Goal: Task Accomplishment & Management: Manage account settings

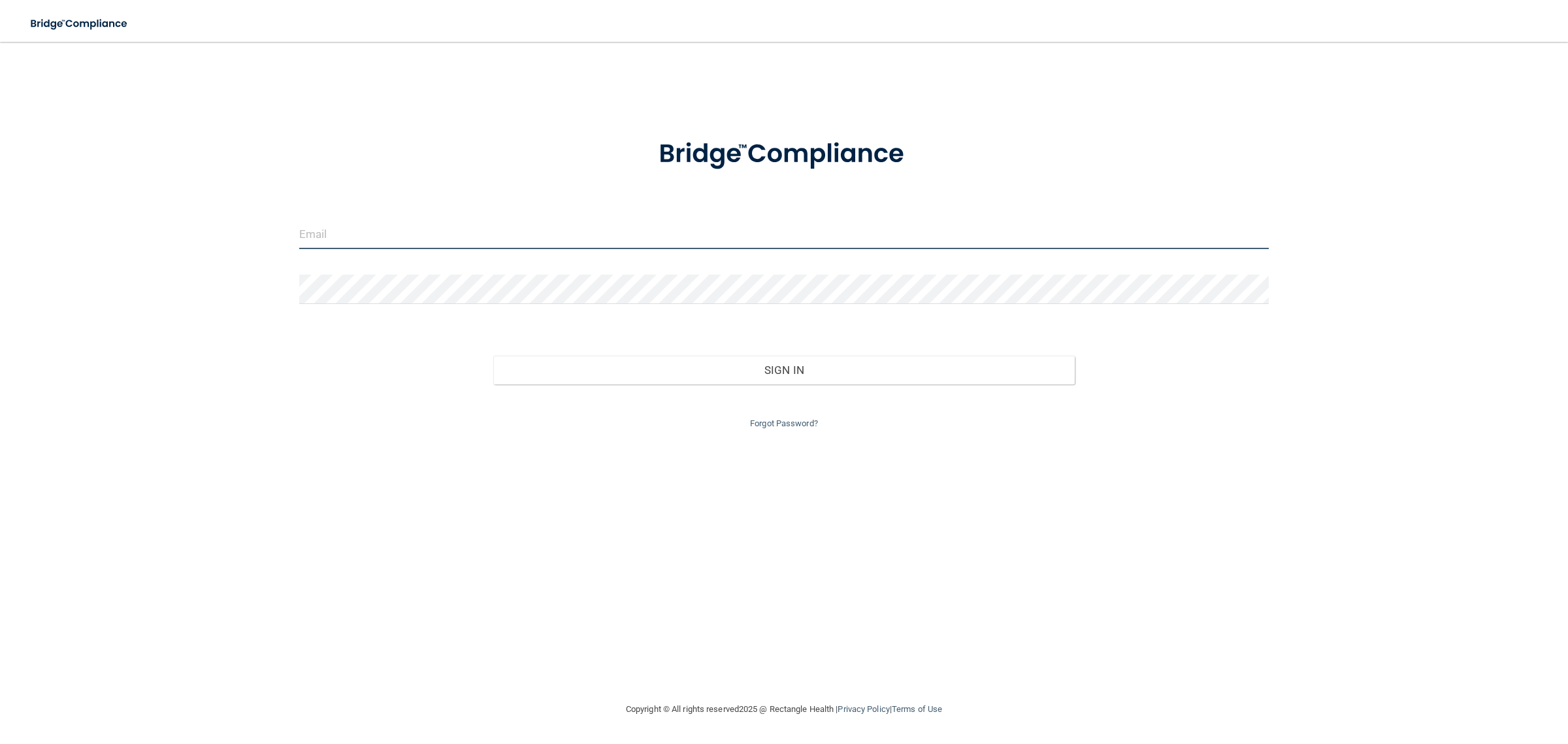
click at [674, 230] on input "email" at bounding box center [785, 234] width 970 height 30
type input "[EMAIL_ADDRESS][PERSON_NAME][DOMAIN_NAME]"
click at [458, 314] on form "[EMAIL_ADDRESS][PERSON_NAME][DOMAIN_NAME] Invalid email/password. You don't hav…" at bounding box center [785, 276] width 970 height 311
click at [456, 308] on div at bounding box center [784, 294] width 990 height 39
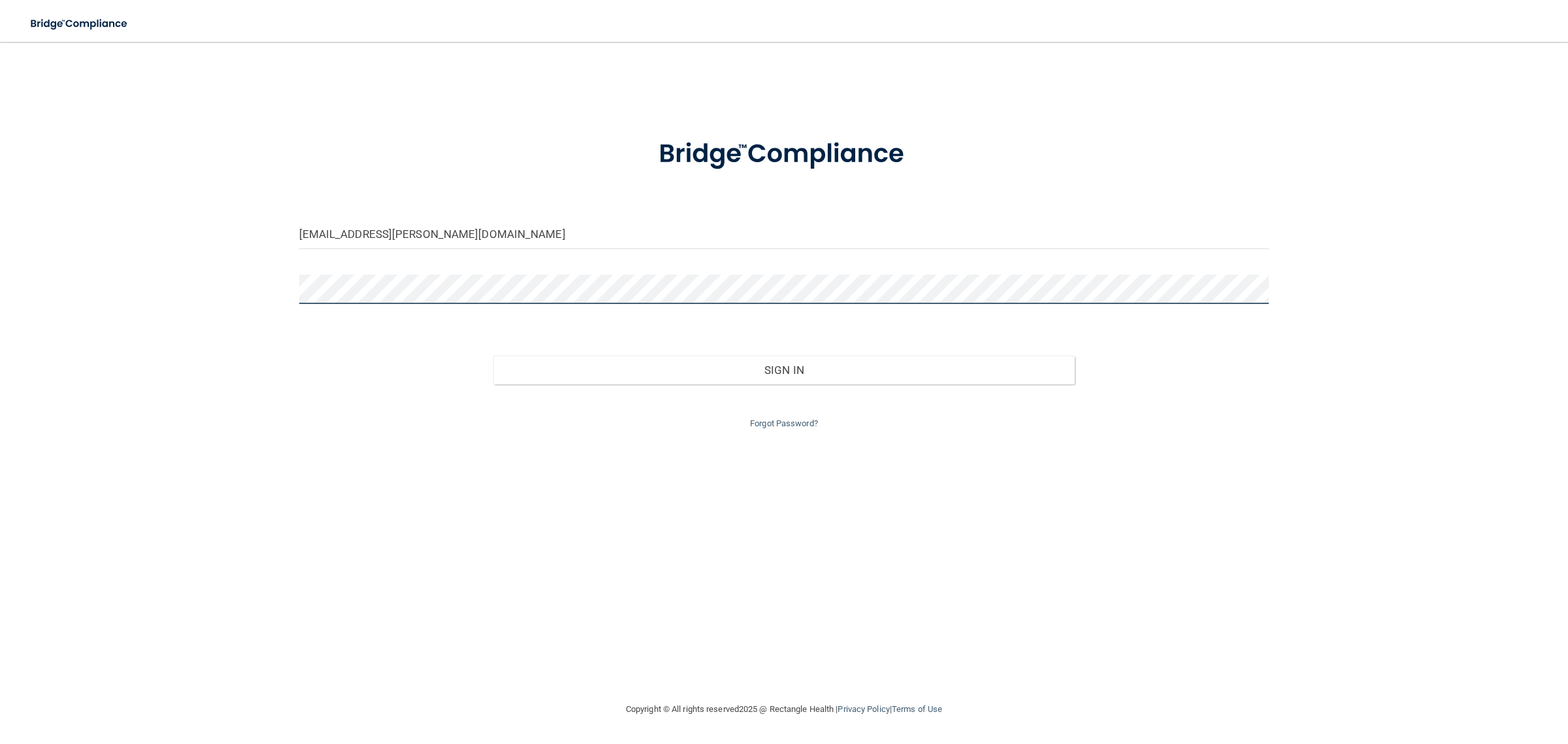
click at [493, 356] on button "Sign In" at bounding box center [784, 370] width 582 height 29
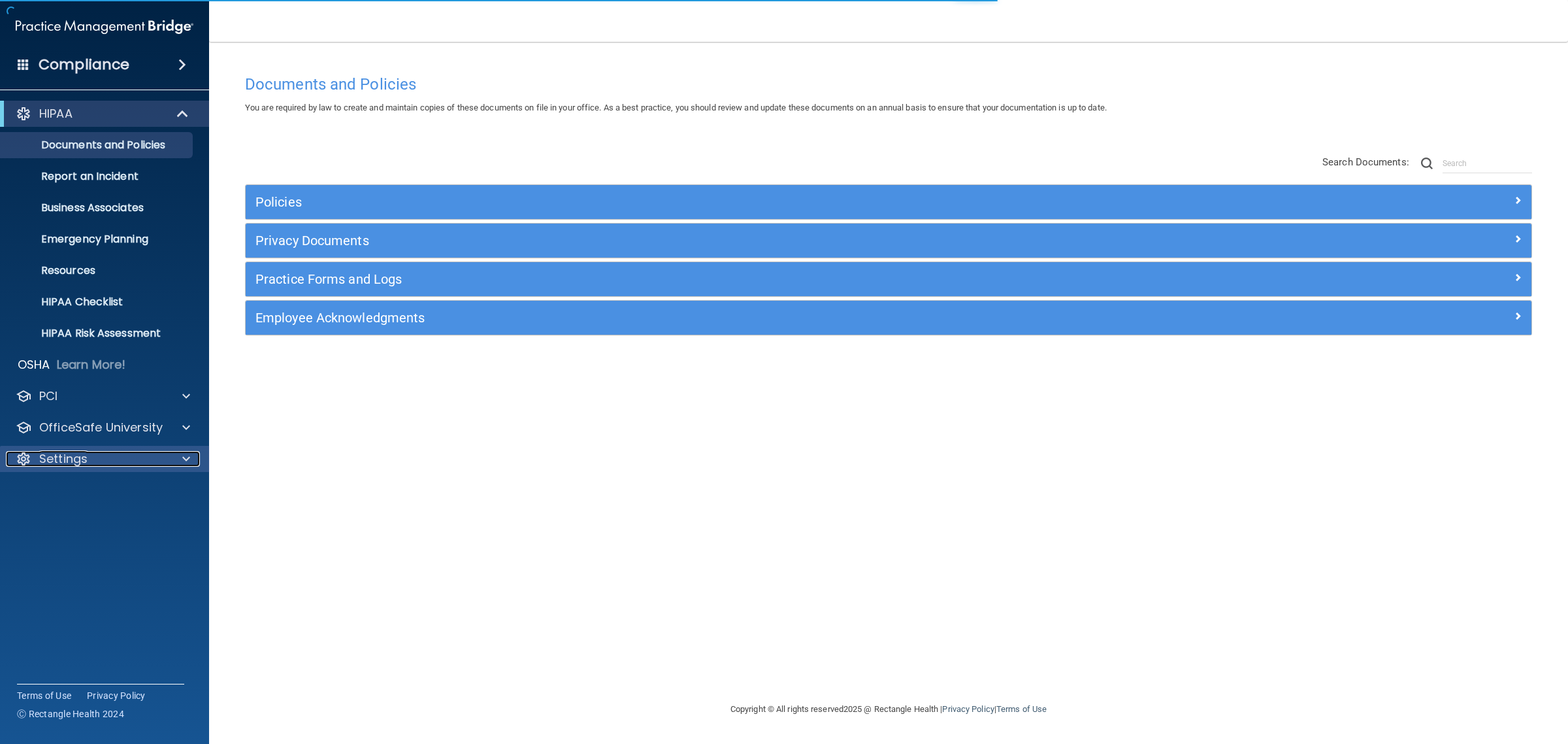
click at [102, 465] on div "Settings" at bounding box center [87, 459] width 162 height 15
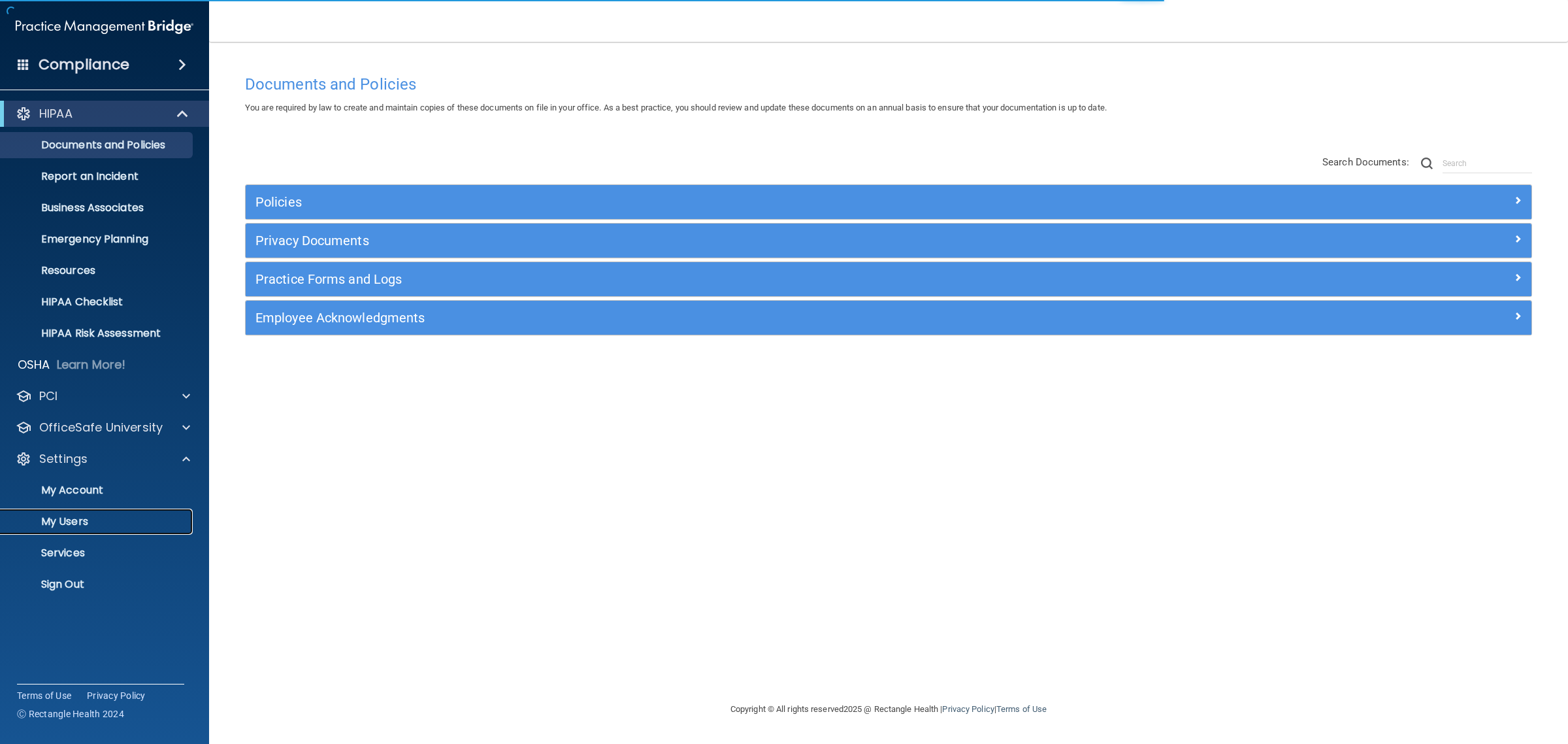
click at [102, 515] on p "My Users" at bounding box center [98, 521] width 178 height 13
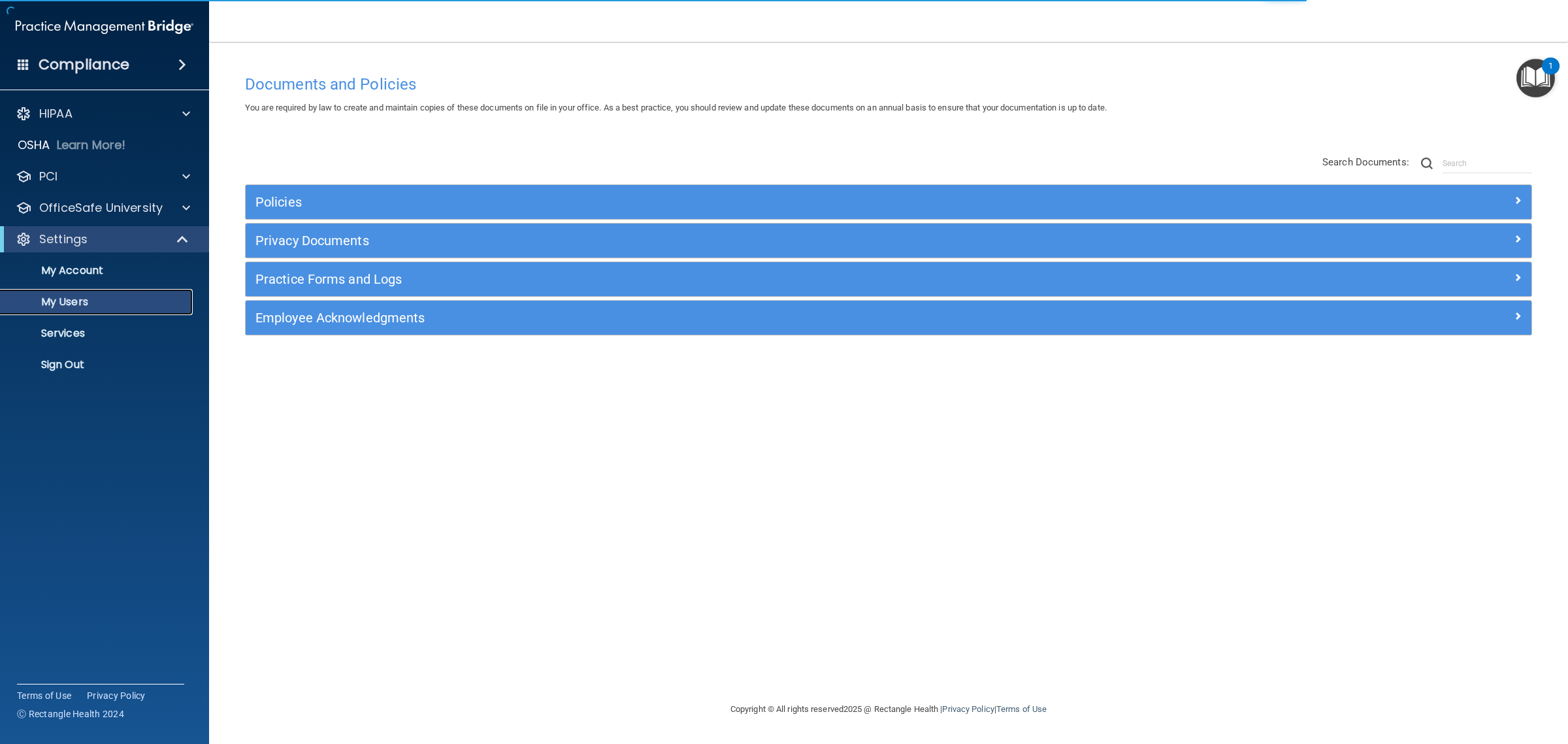
select select "20"
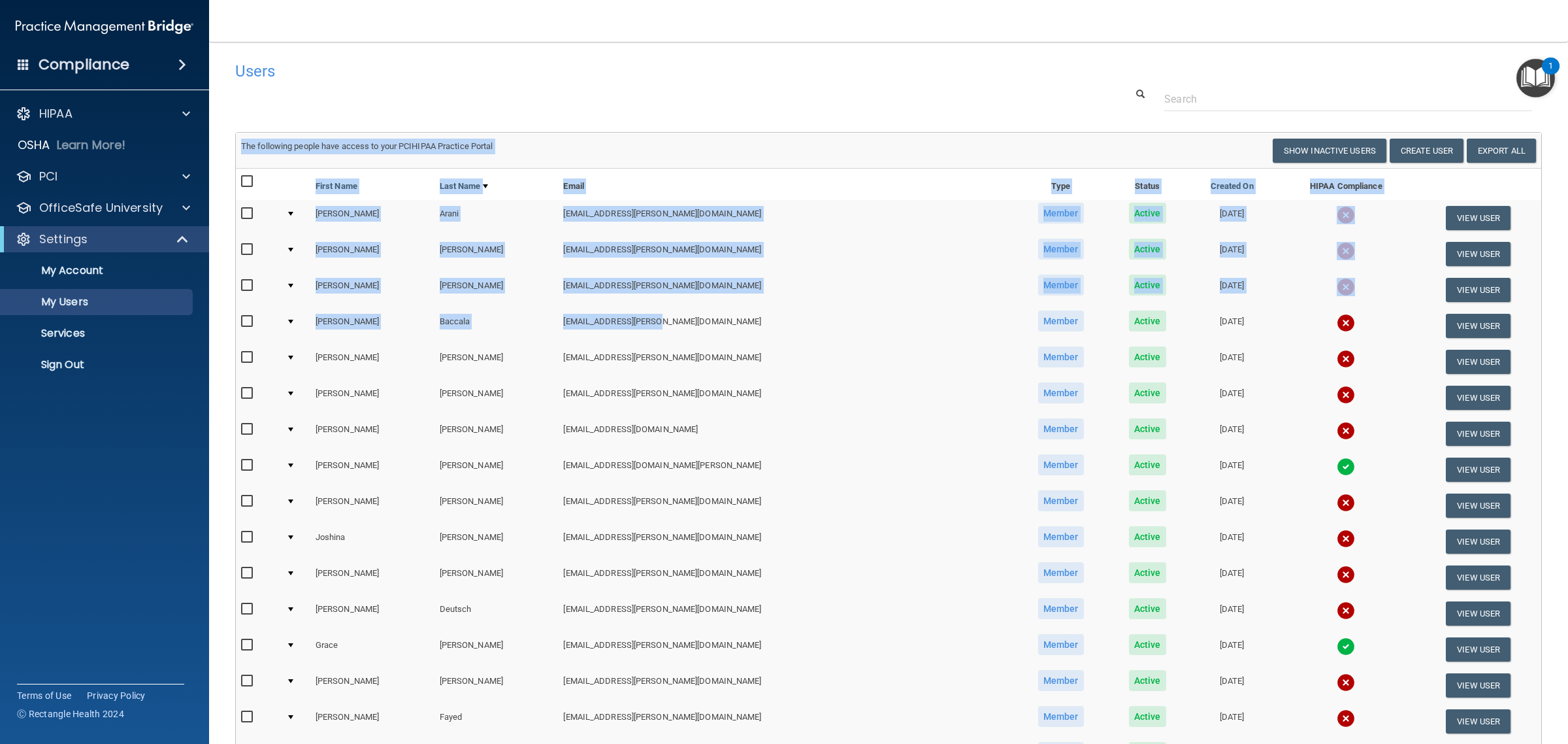
drag, startPoint x: 16, startPoint y: 657, endPoint x: 1184, endPoint y: 97, distance: 1295.3
click at [1173, 110] on div "Users Success! New user created. × Error! The user couldn't be created. × Succe…" at bounding box center [889, 533] width 1307 height 955
click at [1186, 97] on input "text" at bounding box center [1348, 99] width 368 height 24
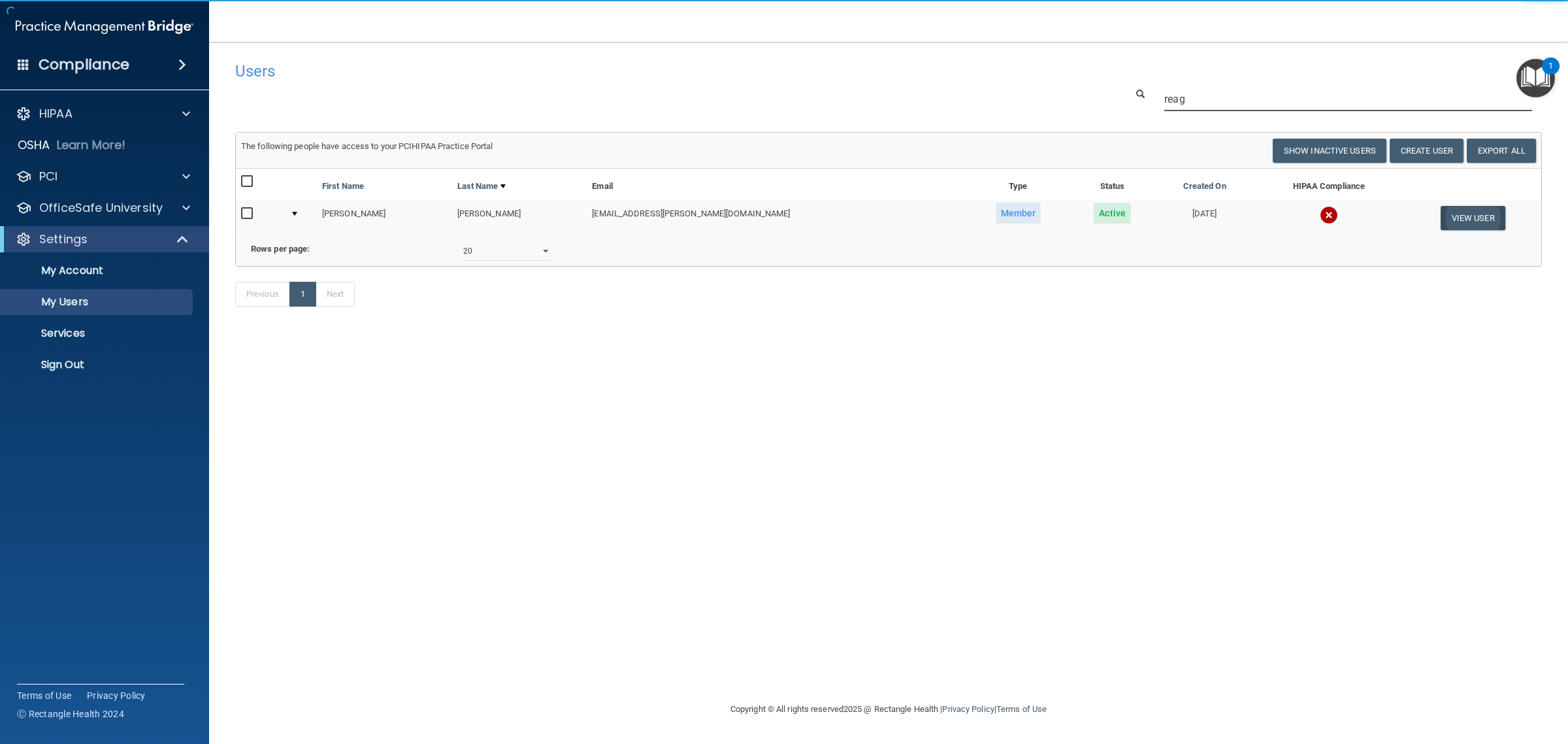
type input "reag"
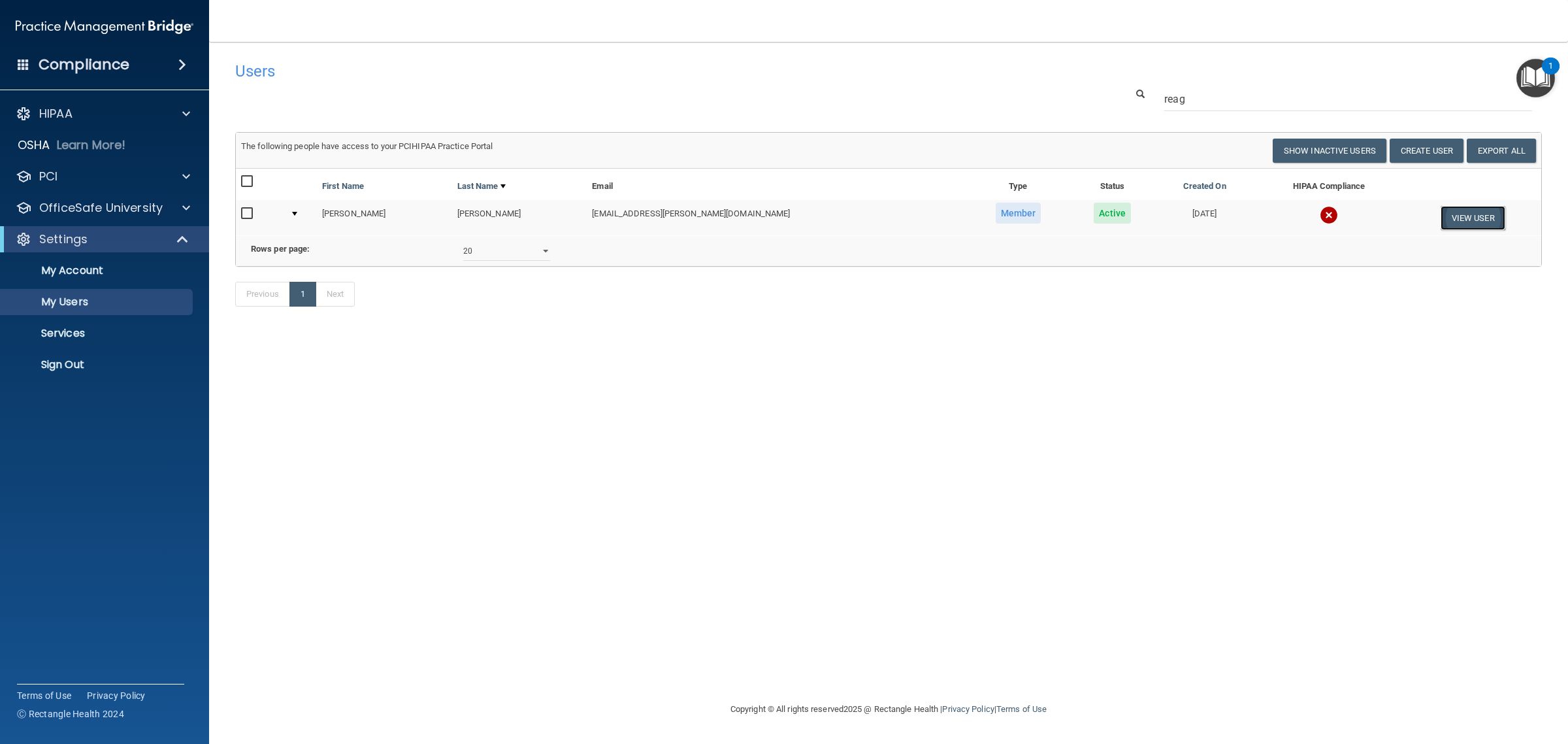
click at [1446, 211] on button "View User" at bounding box center [1473, 218] width 65 height 24
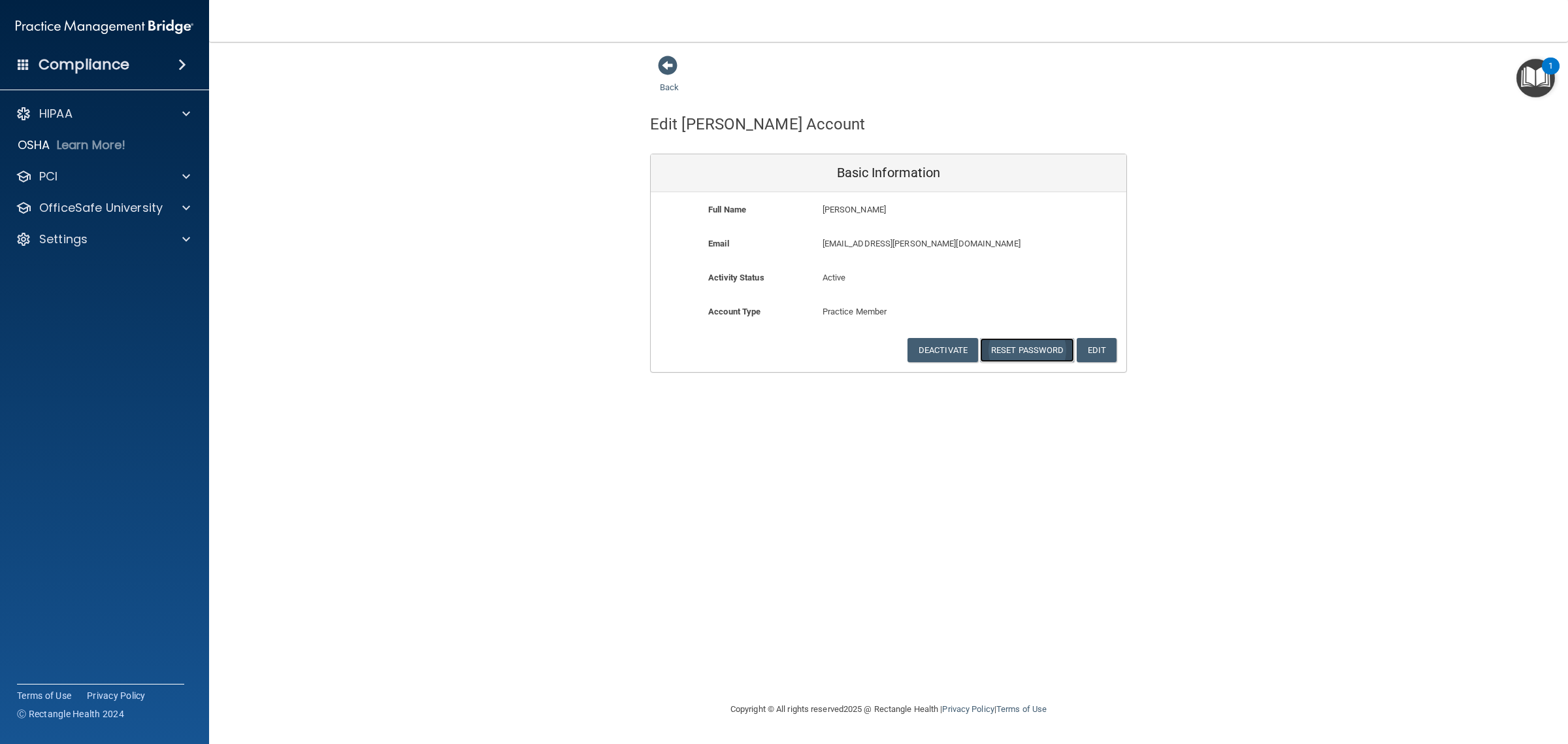
click at [1007, 345] on button "Reset Password" at bounding box center [1027, 350] width 94 height 24
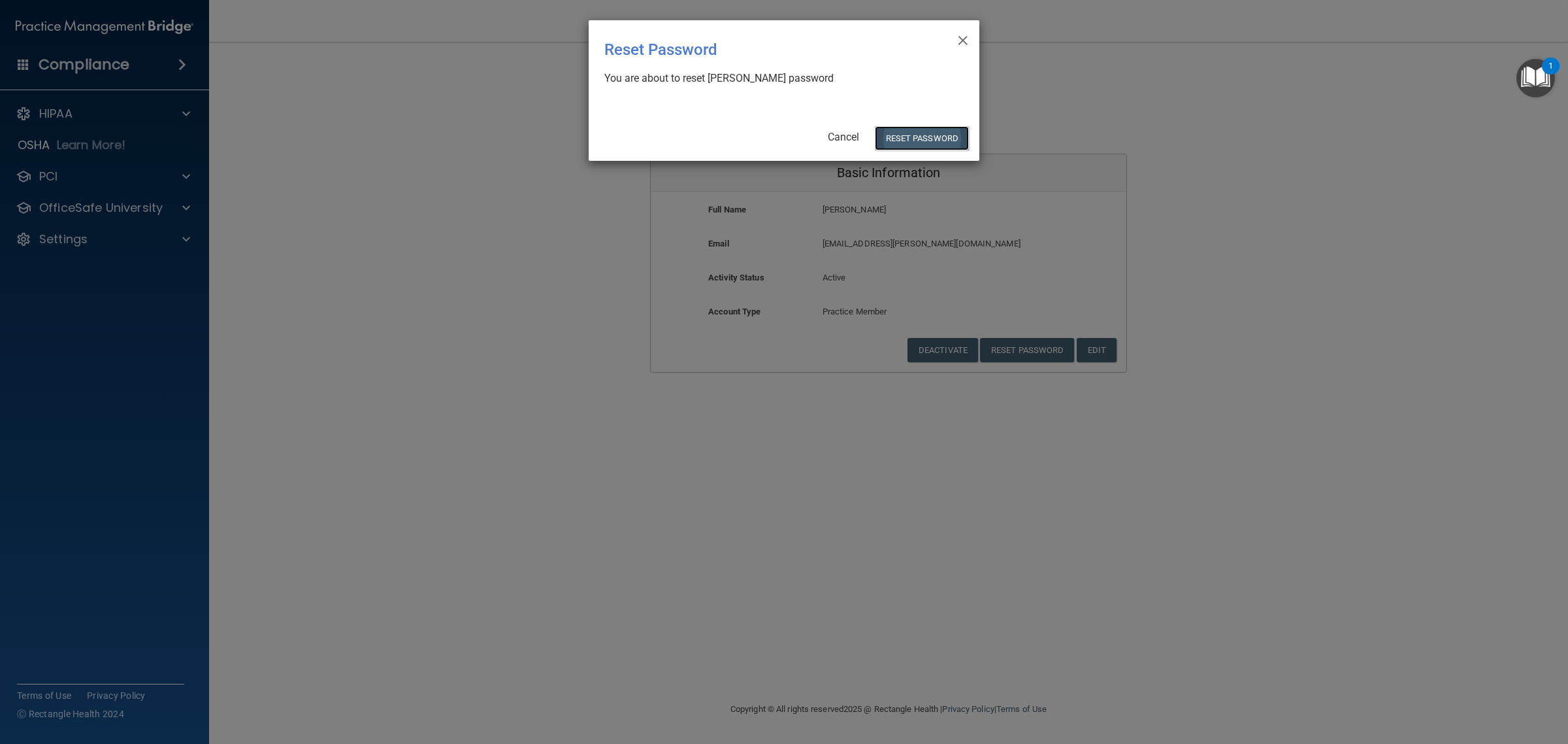
click at [897, 145] on button "Reset Password" at bounding box center [922, 138] width 94 height 24
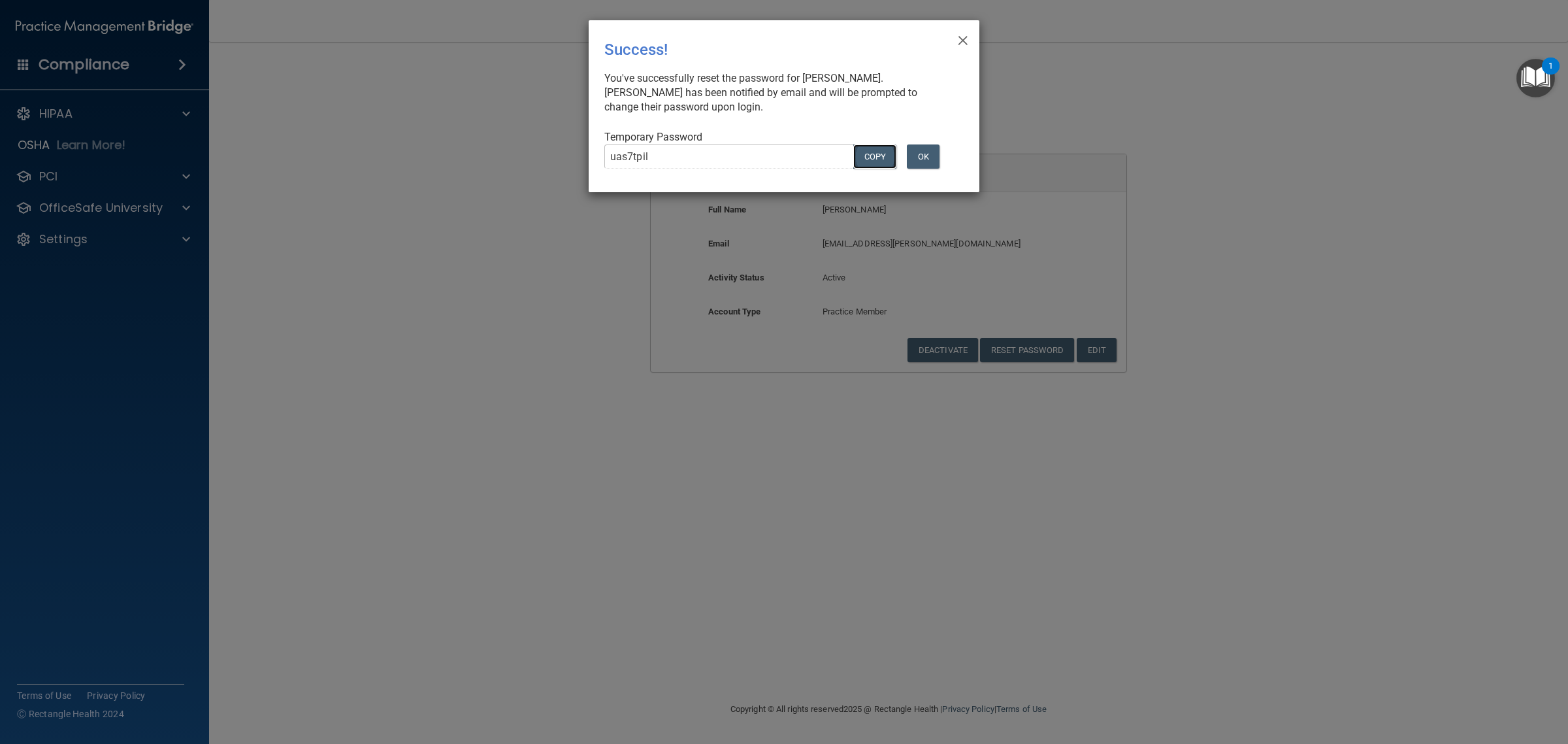
click at [870, 161] on button "COPY" at bounding box center [875, 157] width 43 height 24
drag, startPoint x: 907, startPoint y: 141, endPoint x: 928, endPoint y: 151, distance: 23.3
click at [907, 141] on div "Temporary Password uas7tpil Copy OK" at bounding box center [779, 154] width 349 height 49
click at [929, 152] on button "OK" at bounding box center [923, 157] width 33 height 24
